Goal: Task Accomplishment & Management: Complete application form

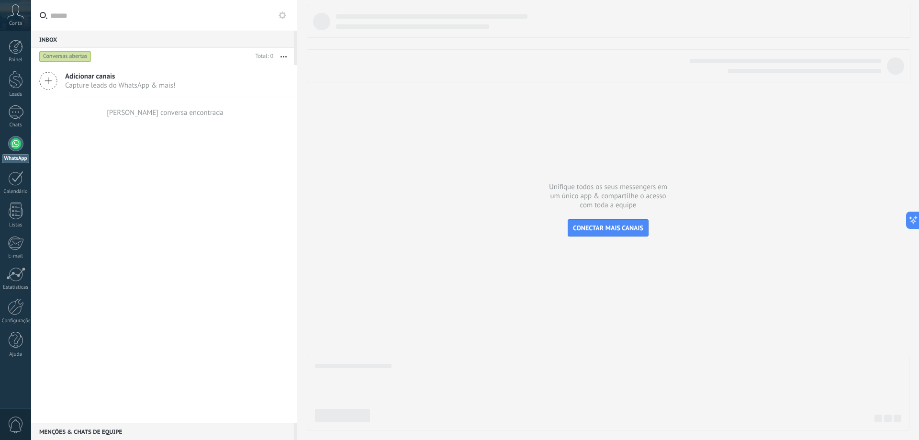
click at [19, 146] on div at bounding box center [15, 143] width 15 height 15
click at [13, 113] on div at bounding box center [15, 112] width 15 height 14
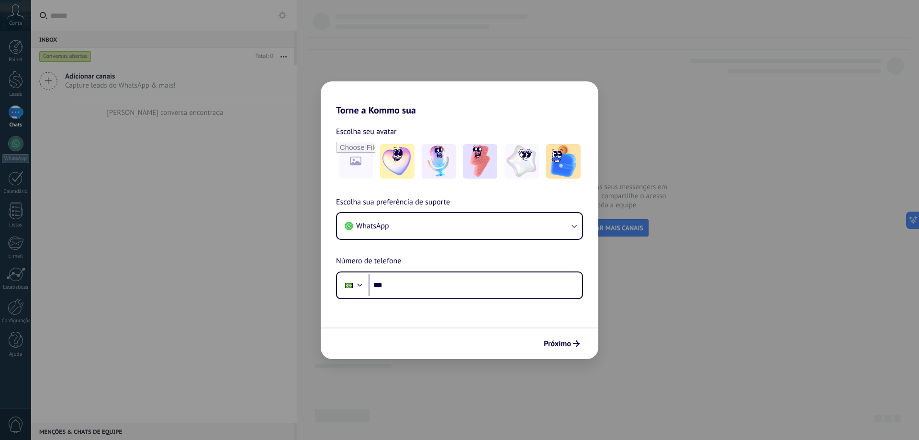
click at [17, 143] on div "Torne a Kommo sua Escolha seu avatar Escolha sua preferência de suporte WhatsAp…" at bounding box center [459, 220] width 919 height 440
click at [17, 146] on div "Torne a Kommo sua Escolha seu avatar Escolha sua preferência de suporte WhatsAp…" at bounding box center [459, 220] width 919 height 440
click at [561, 347] on span "Próximo" at bounding box center [557, 343] width 27 height 7
click at [185, 248] on div "Torne a Kommo sua Escolha seu avatar Escolha sua preferência de suporte WhatsAp…" at bounding box center [459, 220] width 919 height 440
drag, startPoint x: 9, startPoint y: 72, endPoint x: 23, endPoint y: 82, distance: 17.1
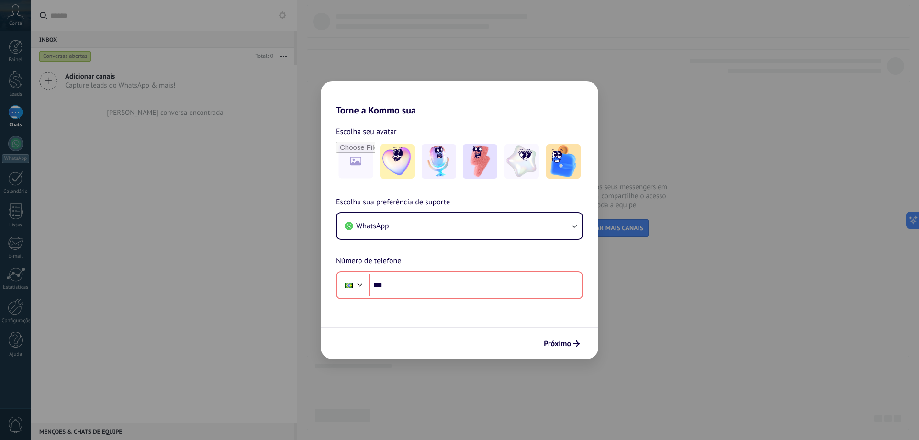
click at [10, 72] on div "Torne a Kommo sua Escolha seu avatar Escolha sua preferência de suporte WhatsAp…" at bounding box center [459, 220] width 919 height 440
click at [21, 113] on div "Torne a Kommo sua Escolha seu avatar Escolha sua preferência de suporte WhatsAp…" at bounding box center [459, 220] width 919 height 440
click at [22, 142] on div "Torne a Kommo sua Escolha seu avatar Escolha sua preferência de suporte WhatsAp…" at bounding box center [459, 220] width 919 height 440
click at [15, 113] on div "Torne a Kommo sua Escolha seu avatar Escolha sua preferência de suporte WhatsAp…" at bounding box center [459, 220] width 919 height 440
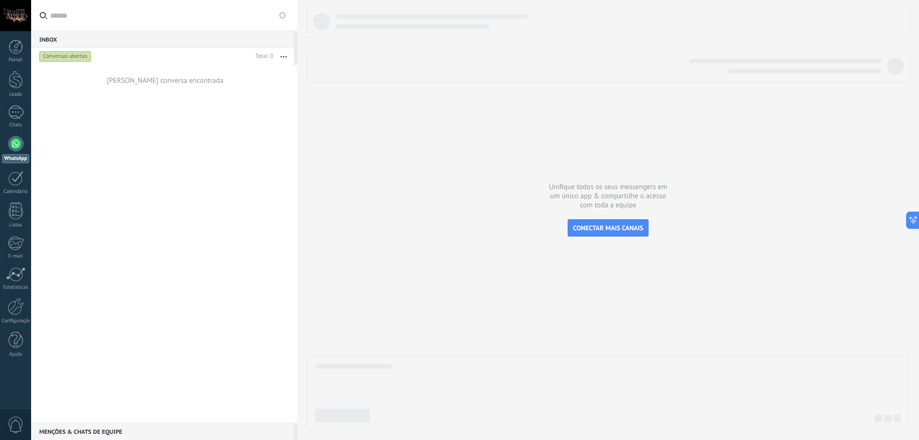
click at [59, 56] on div "Conversas abertas" at bounding box center [65, 56] width 52 height 11
click at [18, 147] on div at bounding box center [15, 143] width 15 height 15
click at [17, 149] on div at bounding box center [15, 143] width 15 height 15
click at [19, 16] on div at bounding box center [15, 15] width 31 height 31
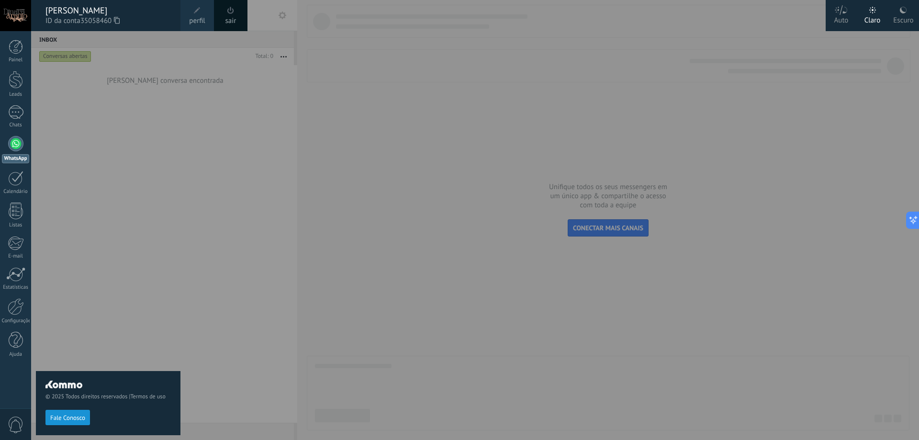
click at [189, 142] on div at bounding box center [490, 220] width 919 height 440
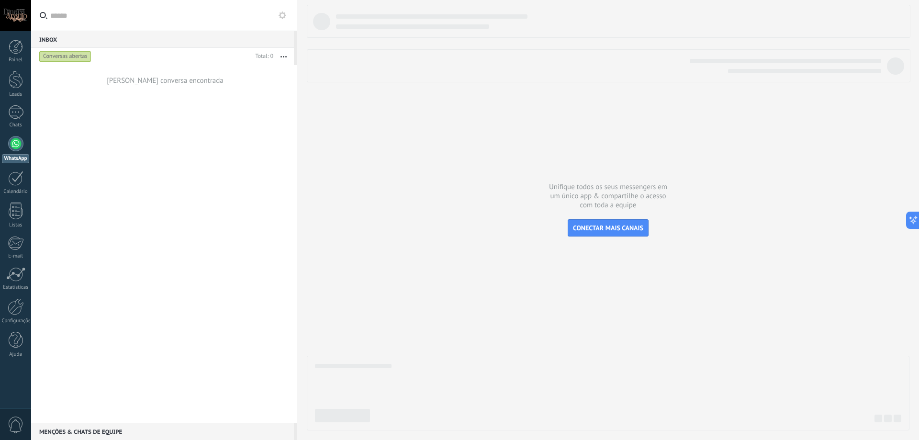
click at [17, 426] on span "0" at bounding box center [16, 425] width 16 height 17
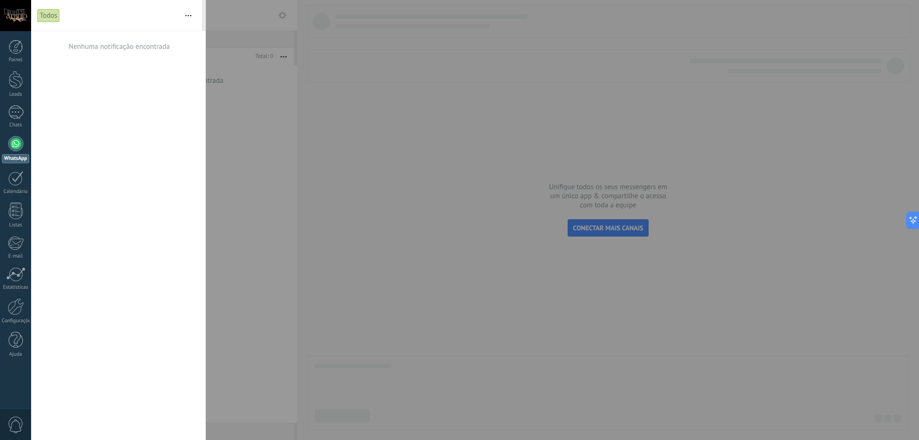
click at [17, 426] on span "0" at bounding box center [16, 425] width 16 height 17
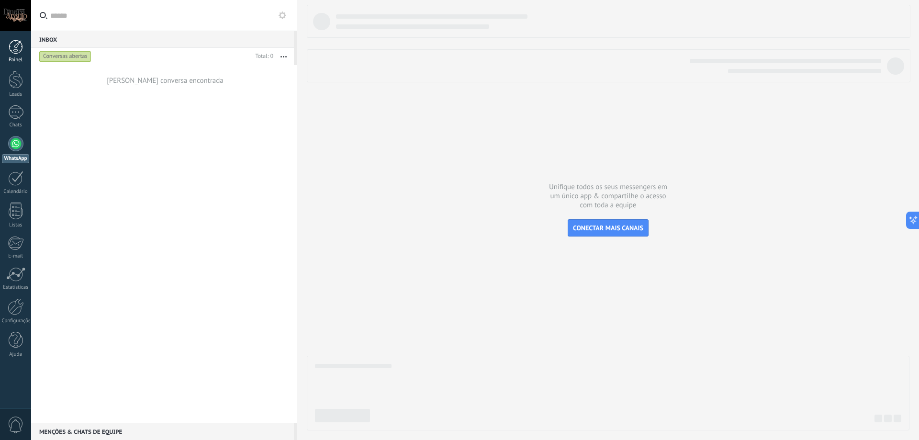
click at [16, 54] on link "Painel" at bounding box center [15, 51] width 31 height 23
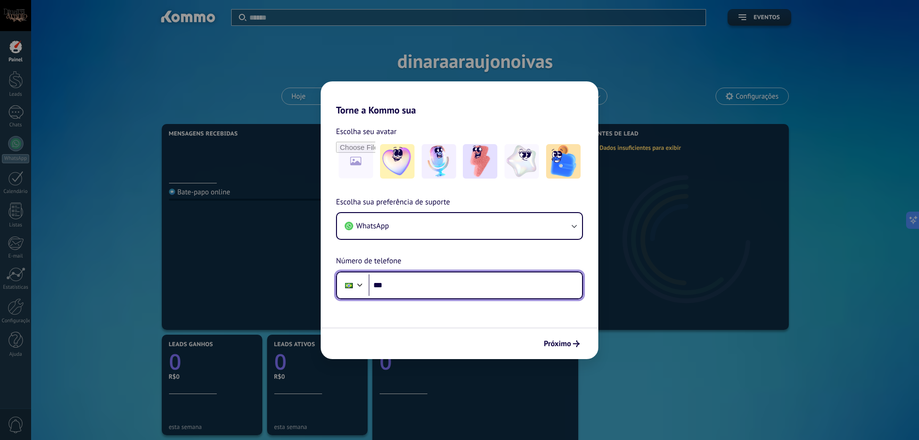
click at [482, 285] on input "***" at bounding box center [476, 285] width 214 height 22
type input "**********"
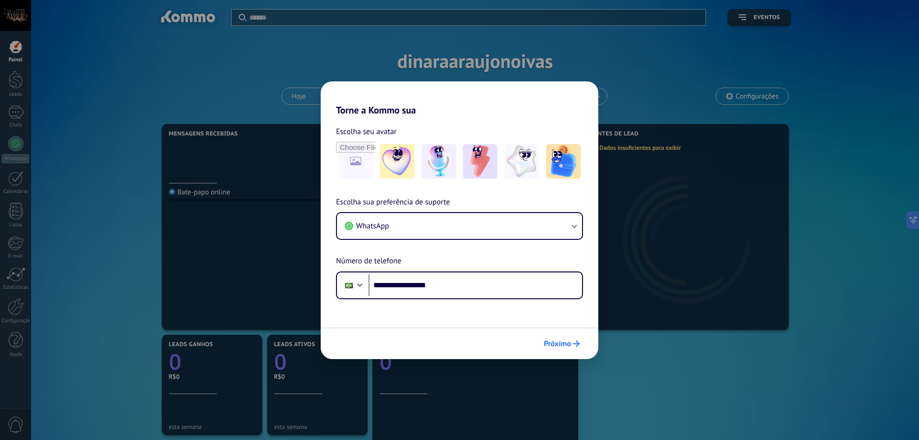
click at [580, 350] on button "Próximo" at bounding box center [562, 344] width 45 height 16
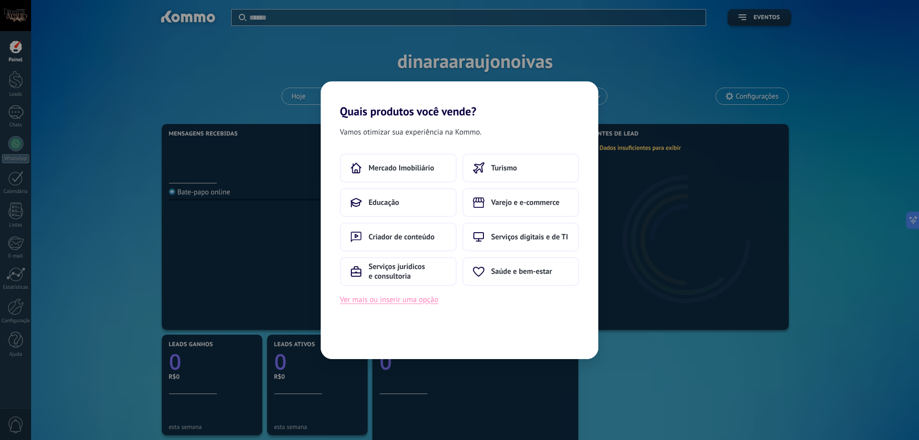
click at [417, 301] on button "Ver mais ou inserir uma opção" at bounding box center [389, 300] width 99 height 12
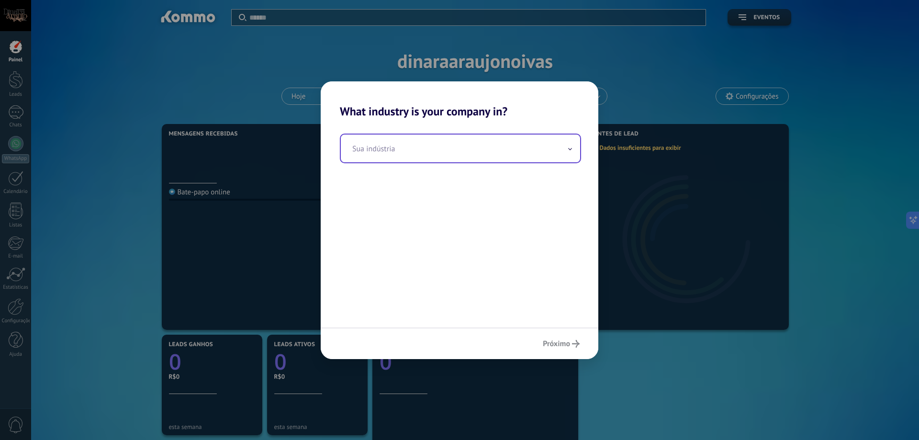
click at [410, 148] on input "text" at bounding box center [460, 149] width 239 height 28
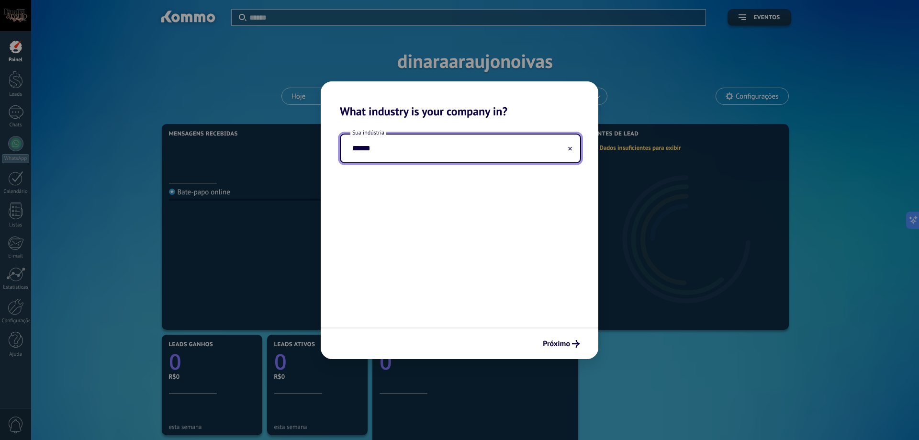
click at [431, 150] on input "******" at bounding box center [460, 149] width 239 height 28
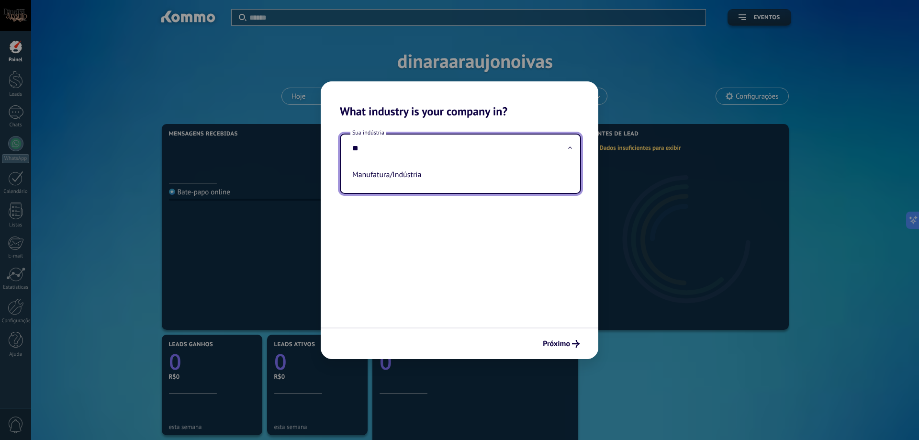
type input "*"
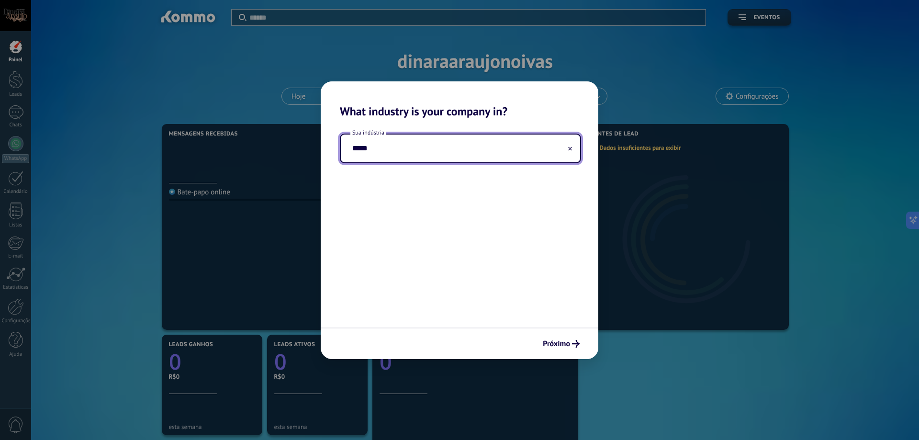
type input "******"
click at [568, 347] on span "Próximo" at bounding box center [556, 343] width 27 height 7
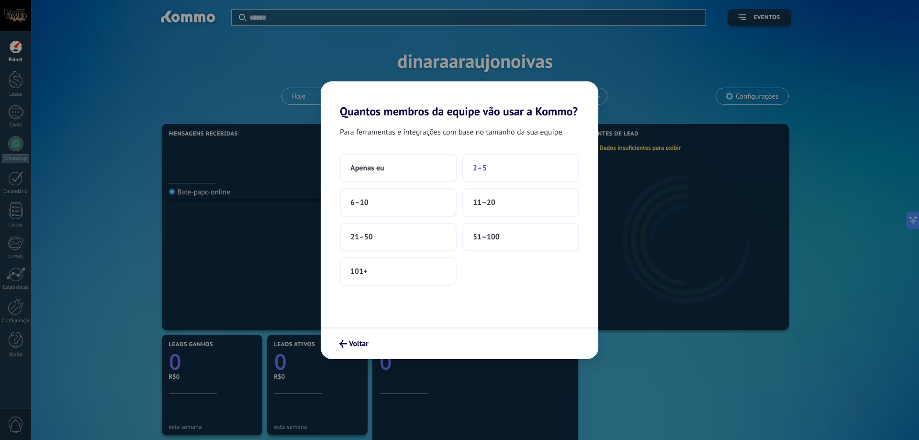
click at [499, 164] on button "2–5" at bounding box center [521, 168] width 117 height 29
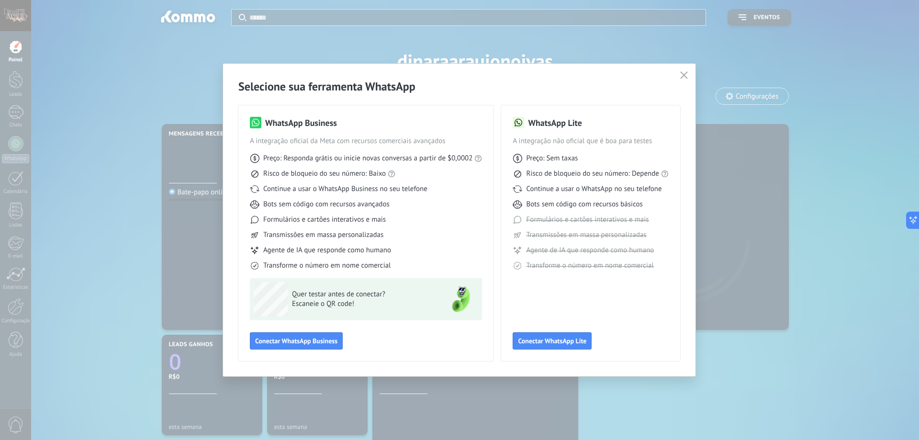
click at [684, 75] on use "button" at bounding box center [684, 74] width 7 height 7
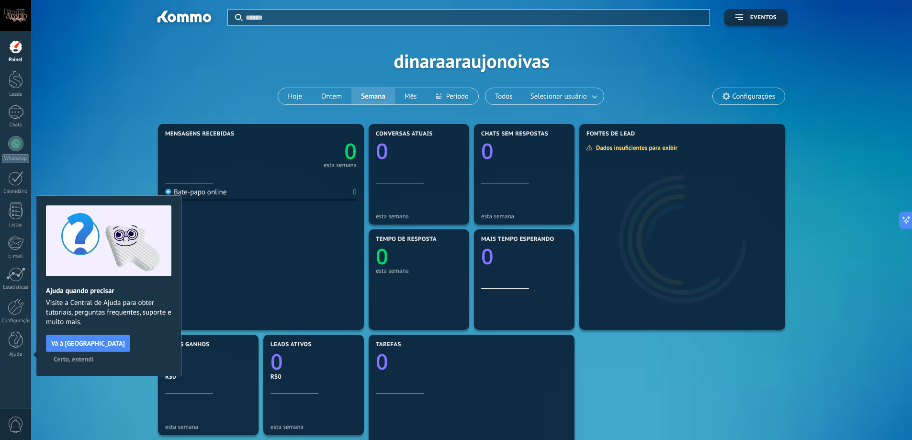
click at [94, 356] on span "Certo, entendi" at bounding box center [74, 359] width 40 height 7
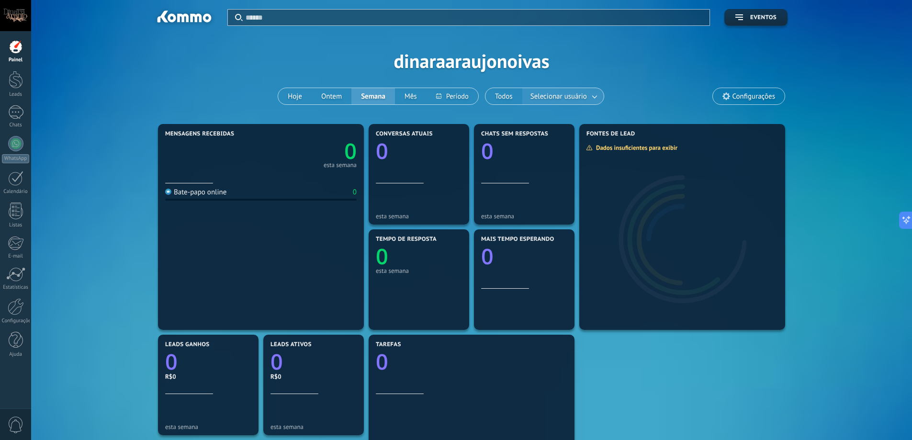
click at [570, 95] on span "Selecionar usuário" at bounding box center [559, 96] width 60 height 13
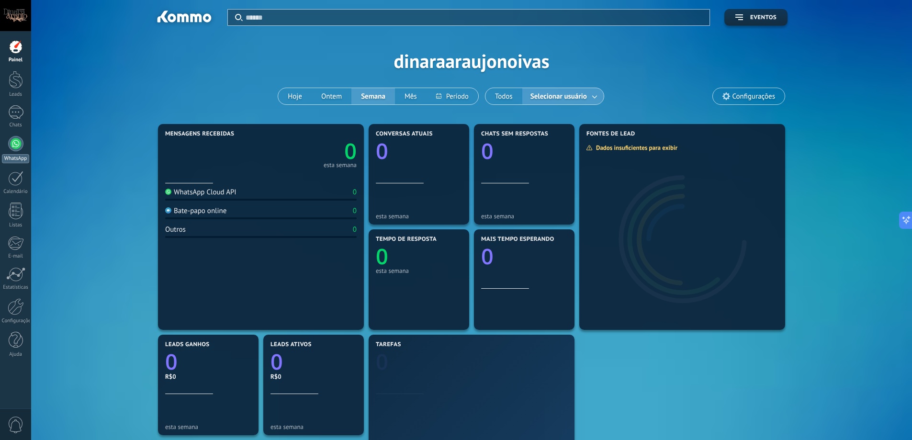
click at [24, 145] on link "WhatsApp" at bounding box center [15, 149] width 31 height 27
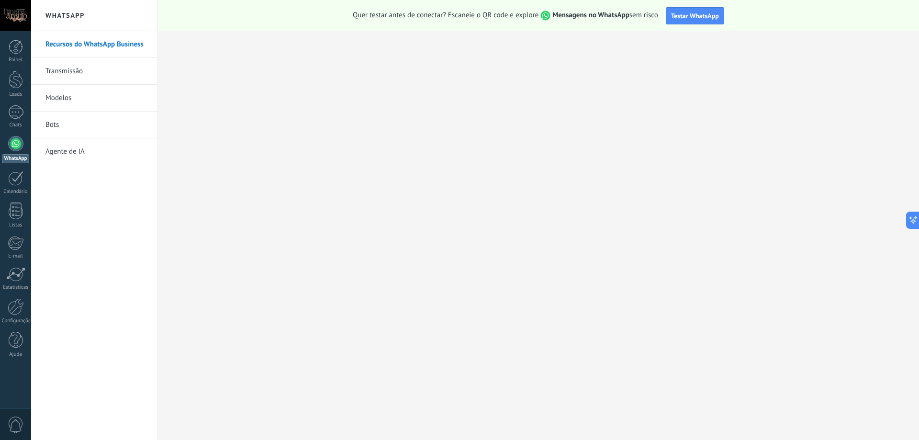
click at [10, 421] on span "0" at bounding box center [16, 425] width 16 height 17
